Goal: Find specific page/section: Find specific page/section

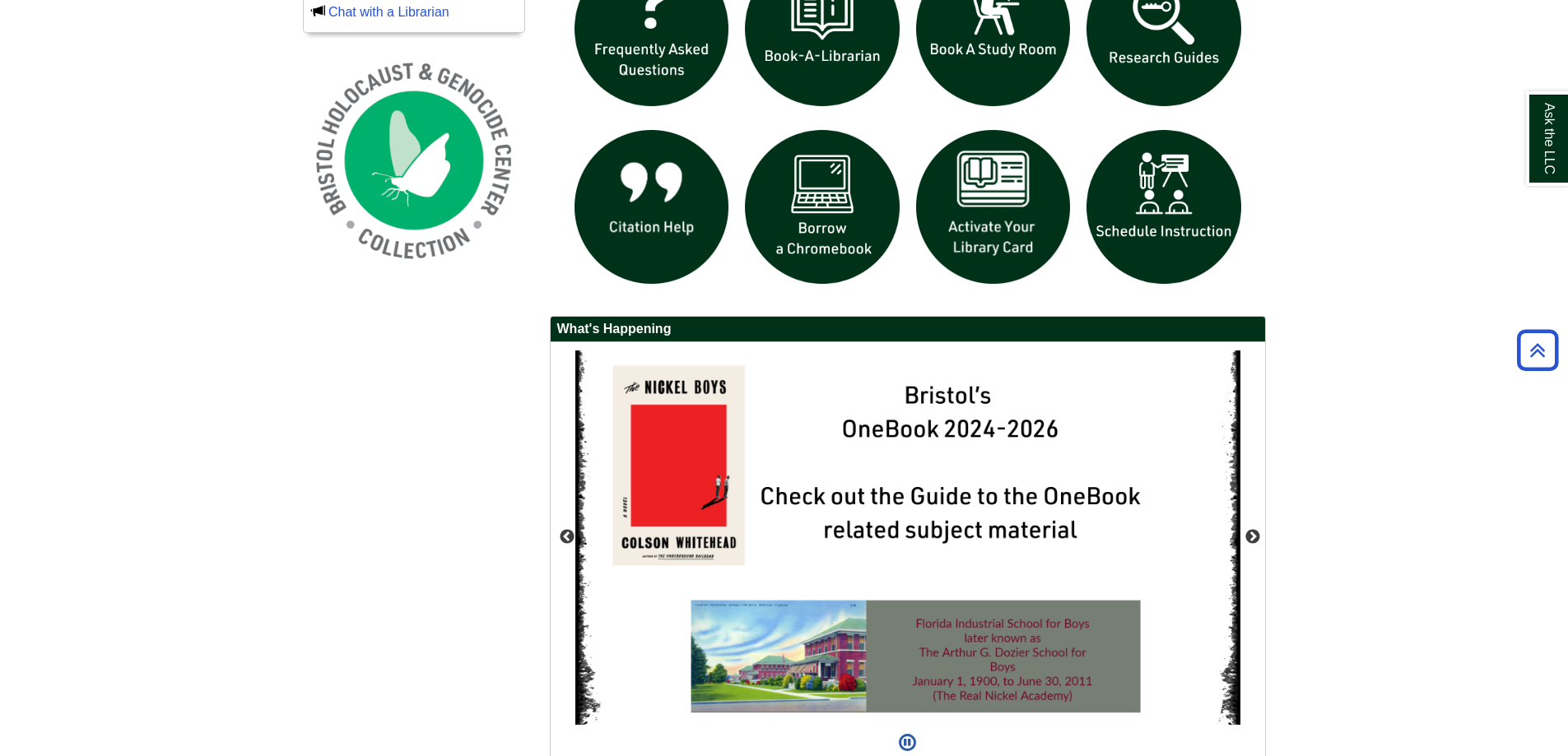
scroll to position [1347, 0]
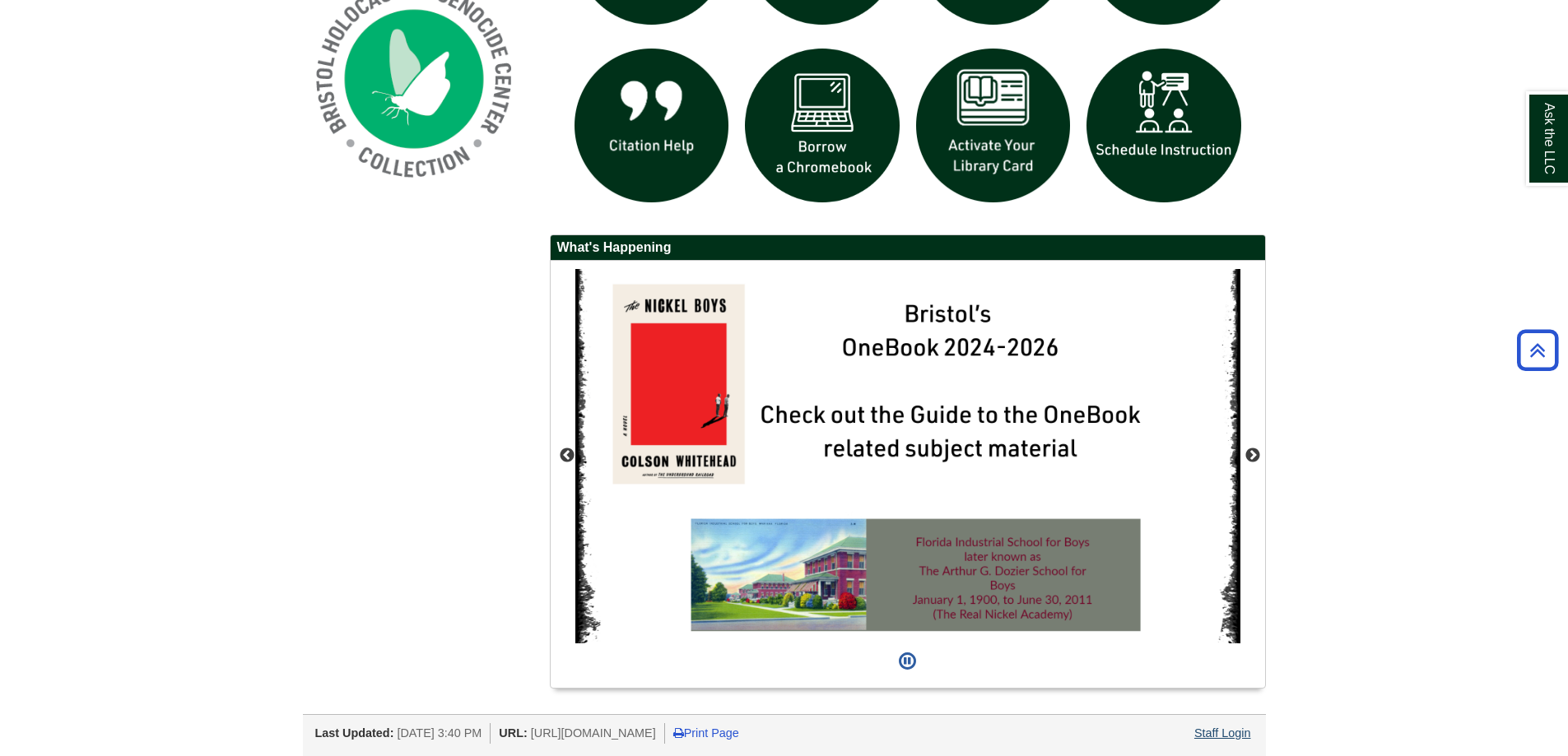
drag, startPoint x: 1187, startPoint y: 728, endPoint x: 1200, endPoint y: 732, distance: 13.6
click at [1187, 728] on div "Last Updated: Aug 20, 2025 3:40 PM URL: https://libguides.bristolcc.edu/home Pr…" at bounding box center [790, 731] width 950 height 25
click at [1219, 734] on link "Staff Login" at bounding box center [1222, 733] width 57 height 13
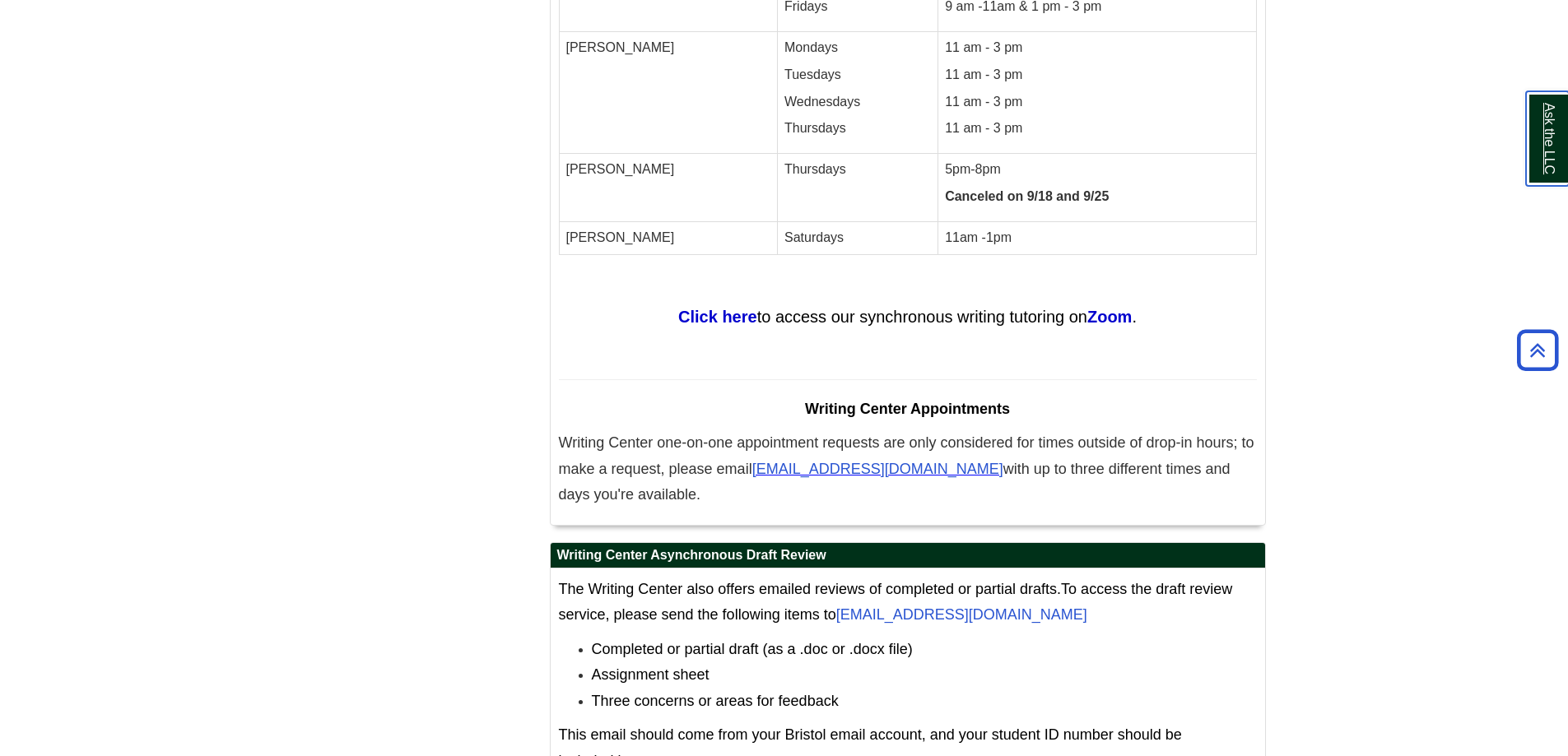
scroll to position [9176, 0]
